Goal: Find contact information: Find contact information

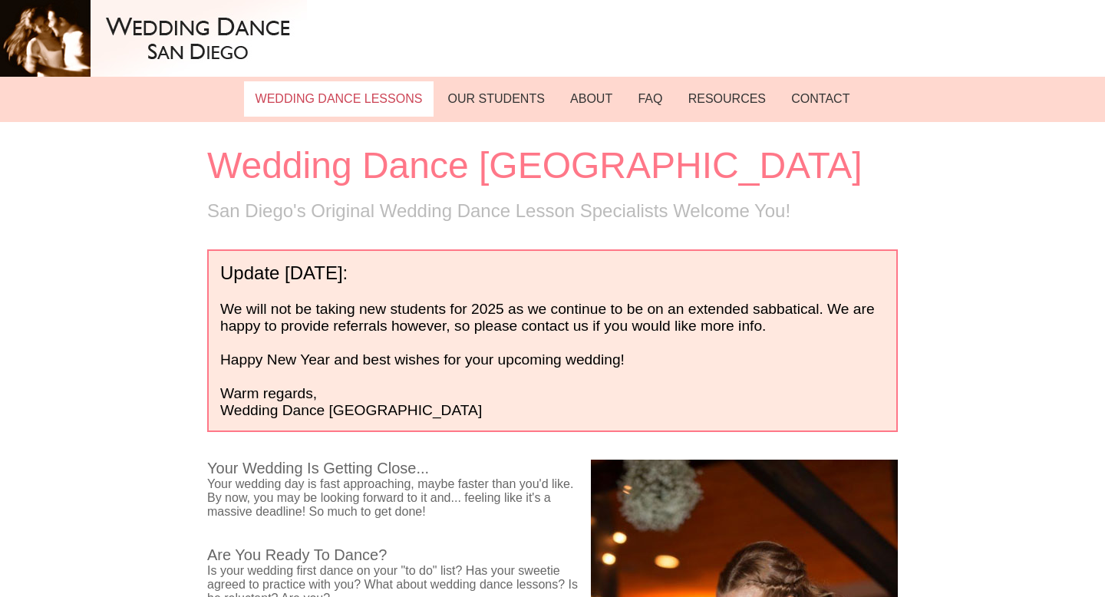
click at [385, 88] on link "WEDDING DANCE LESSONS" at bounding box center [339, 98] width 190 height 35
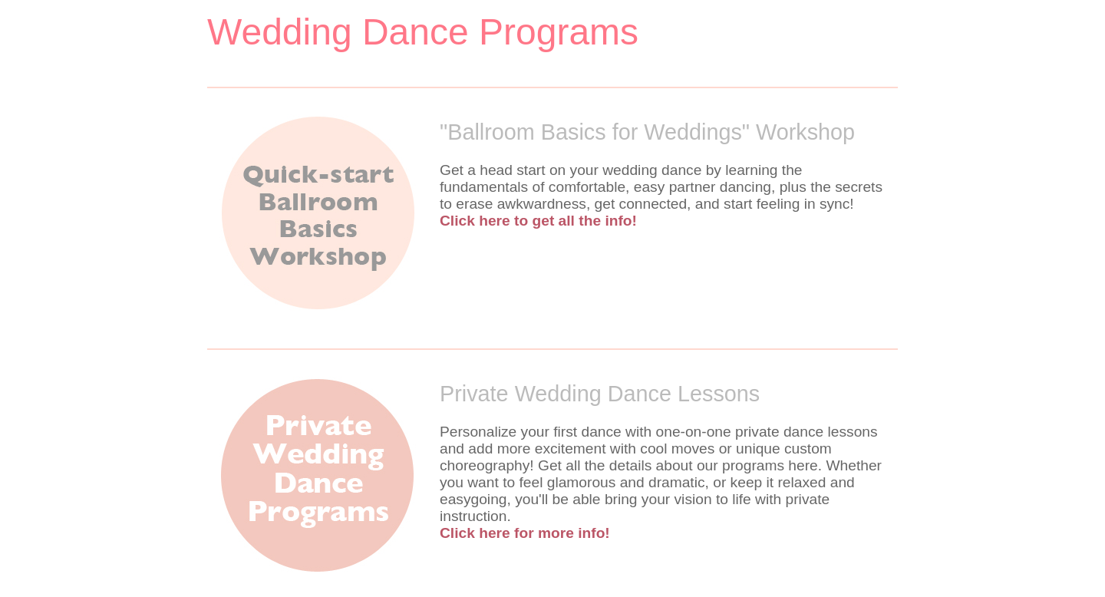
scroll to position [140, 0]
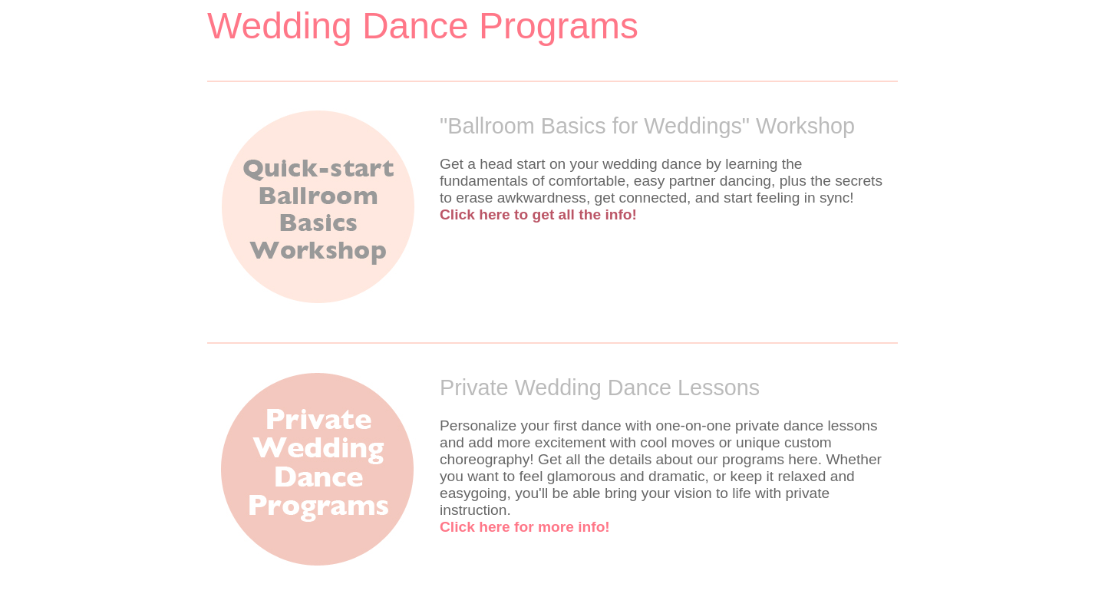
click at [500, 519] on link "Click here for more info!" at bounding box center [525, 527] width 170 height 16
click at [484, 375] on h2 "Private Wedding Dance Lessons" at bounding box center [553, 387] width 668 height 25
click at [481, 413] on div "Private Wedding Dance Lessons Personalize your first dance with one-on-one priv…" at bounding box center [552, 455] width 691 height 183
click at [481, 519] on link "Click here for more info!" at bounding box center [525, 527] width 170 height 16
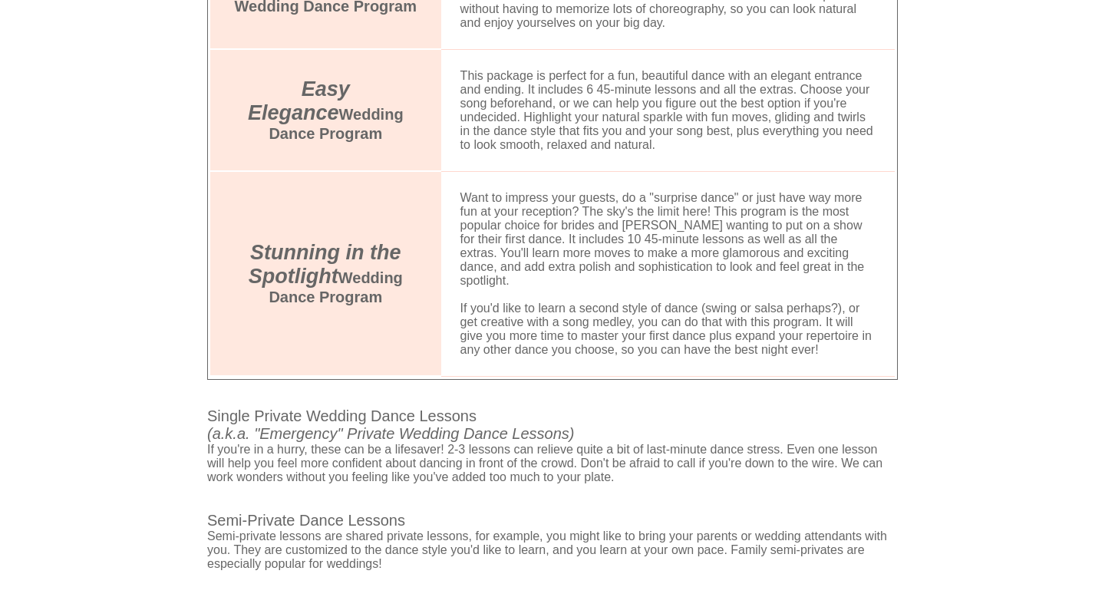
scroll to position [1140, 0]
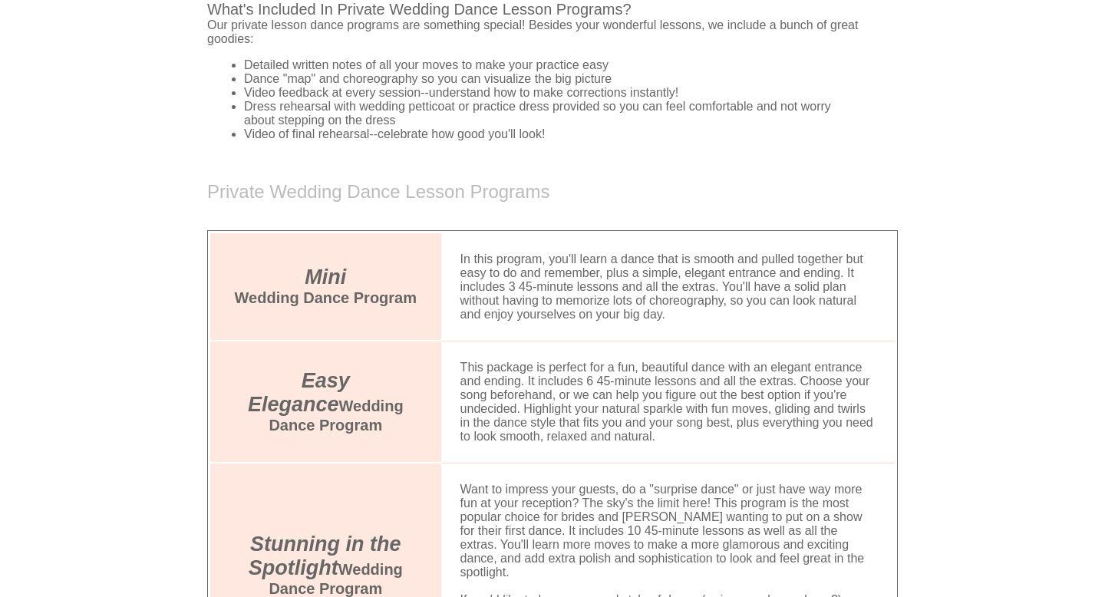
scroll to position [867, 0]
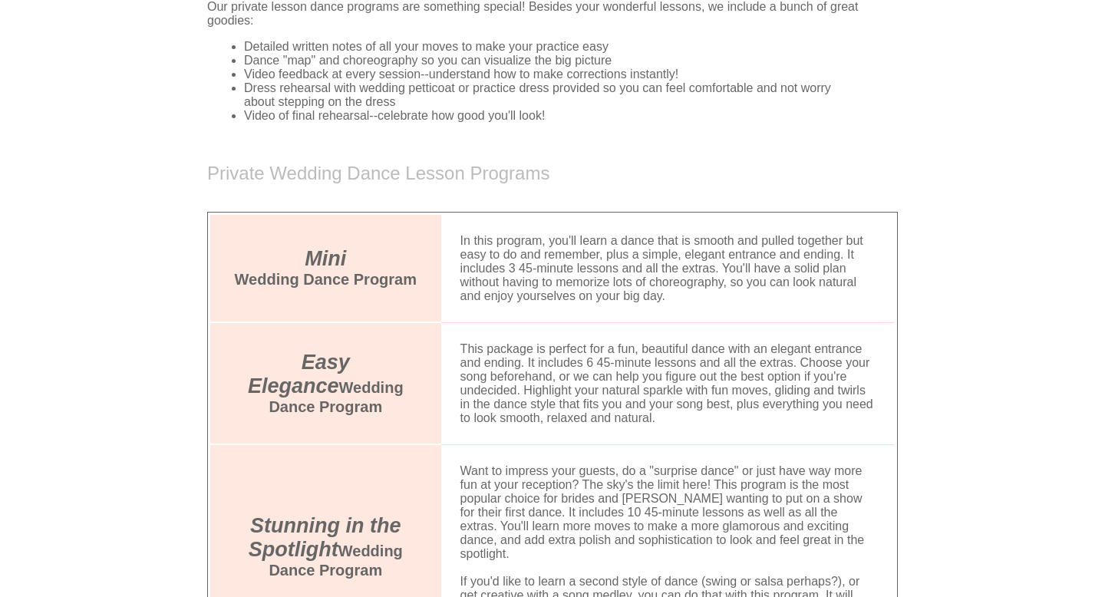
click at [291, 322] on td "Easy Elegance Wedding Dance Program" at bounding box center [325, 383] width 231 height 122
click at [441, 329] on td "This package is perfect for a fun, beautiful dance with an elegant entrance and…" at bounding box center [668, 383] width 454 height 122
click at [533, 342] on td "This package is perfect for a fun, beautiful dance with an elegant entrance and…" at bounding box center [668, 383] width 454 height 122
click at [353, 342] on td "Easy Elegance Wedding Dance Program" at bounding box center [325, 383] width 231 height 122
click at [345, 339] on td "Easy Elegance Wedding Dance Program" at bounding box center [325, 383] width 231 height 122
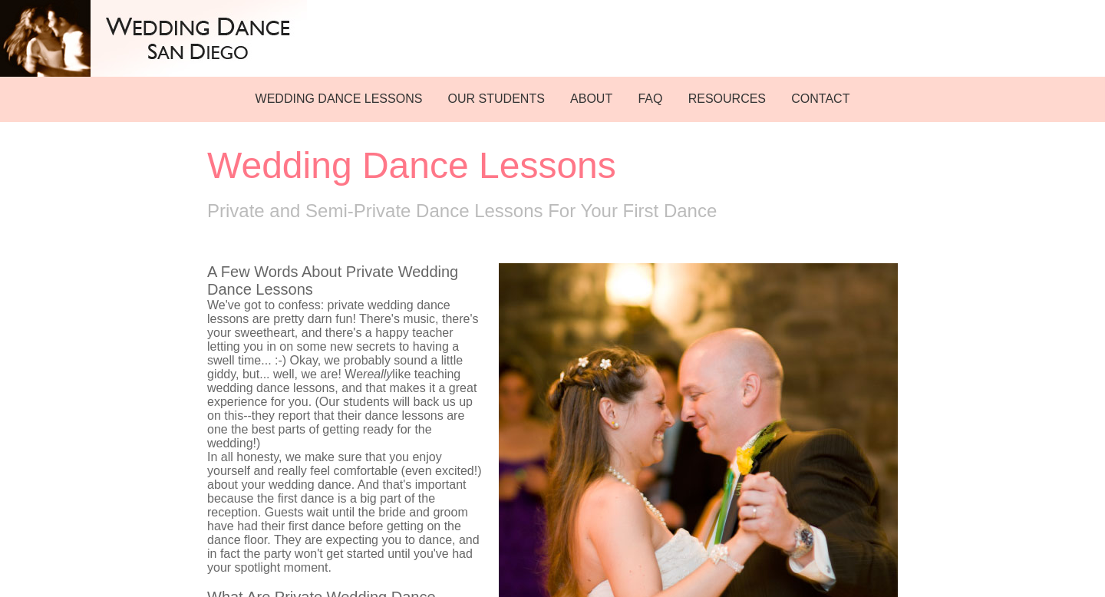
scroll to position [0, 0]
click at [358, 94] on link "WEDDING DANCE LESSONS" at bounding box center [339, 98] width 190 height 35
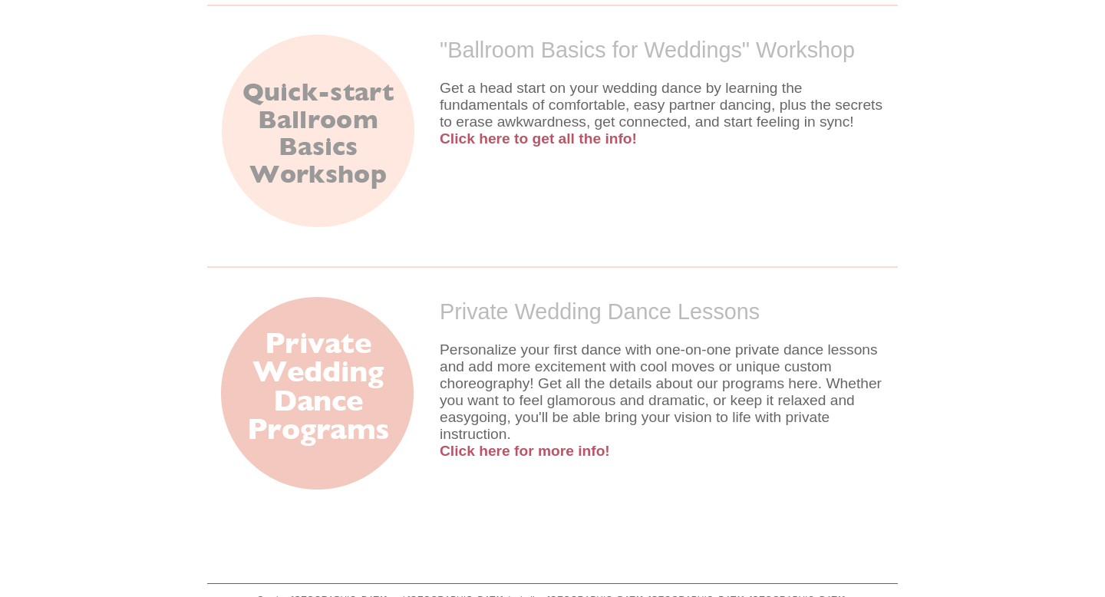
scroll to position [256, 0]
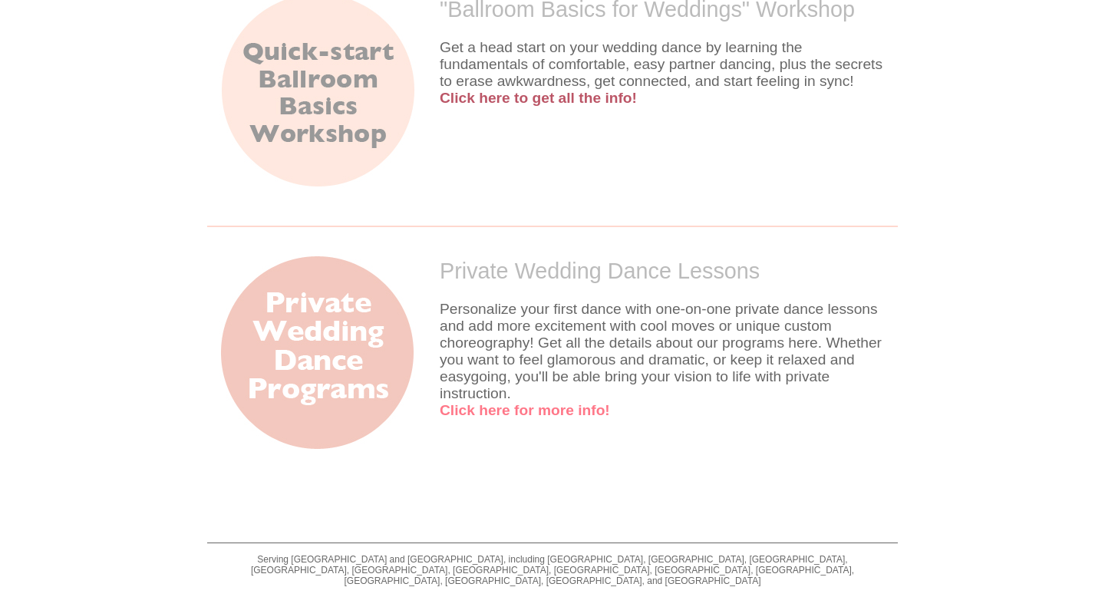
click at [509, 402] on link "Click here for more info!" at bounding box center [525, 410] width 170 height 16
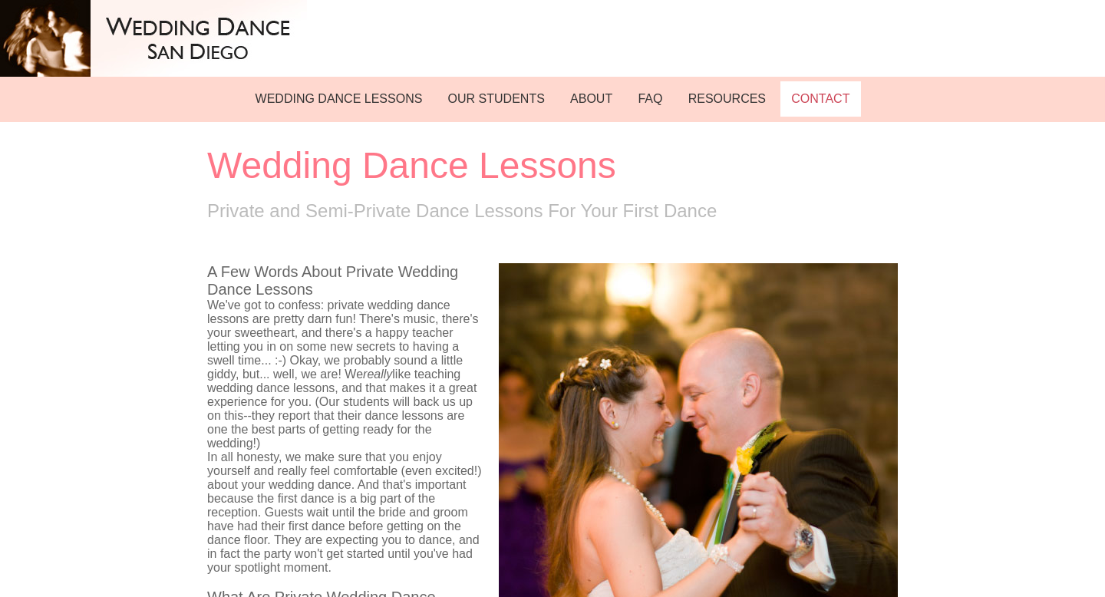
click at [791, 94] on link "CONTACT" at bounding box center [821, 98] width 81 height 35
